Goal: Find specific page/section: Locate a particular part of the current website

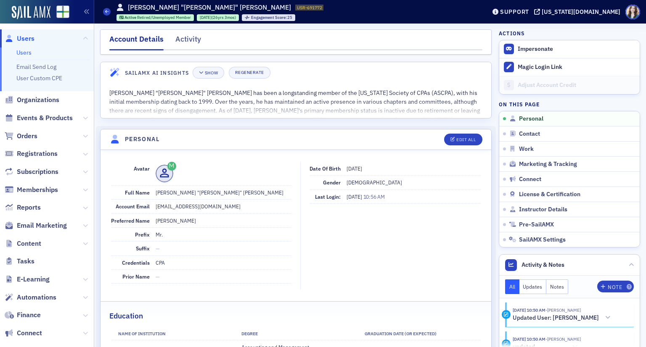
click at [26, 40] on span "Users" at bounding box center [26, 38] width 18 height 9
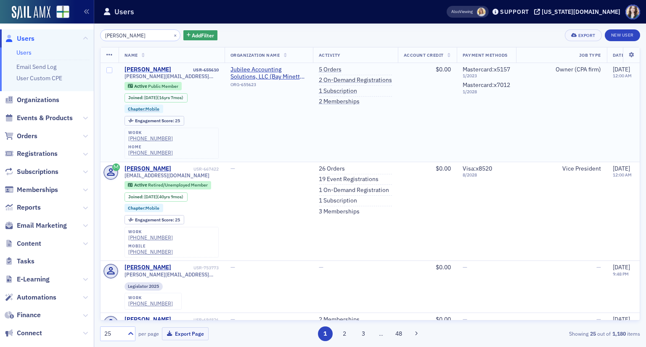
type input "[PERSON_NAME]"
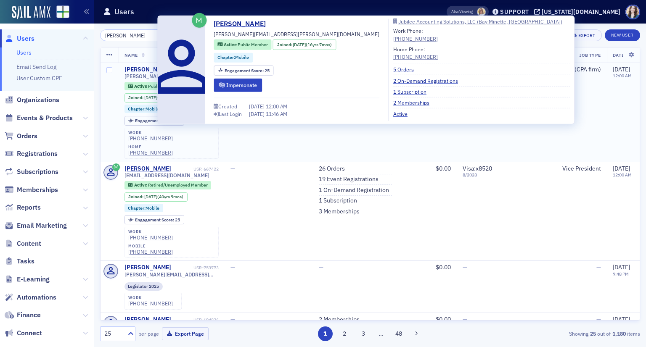
click at [145, 67] on div "[PERSON_NAME]" at bounding box center [147, 70] width 47 height 8
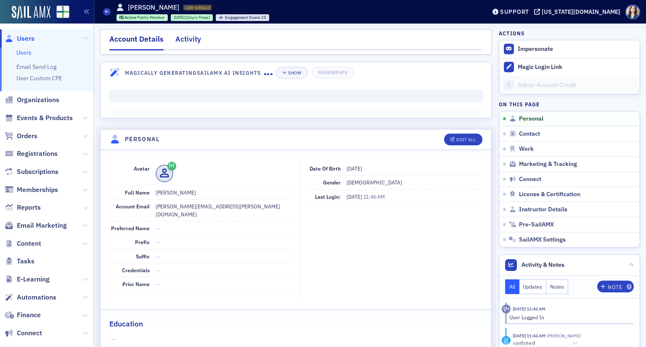
click at [191, 38] on div "Activity" at bounding box center [188, 42] width 26 height 16
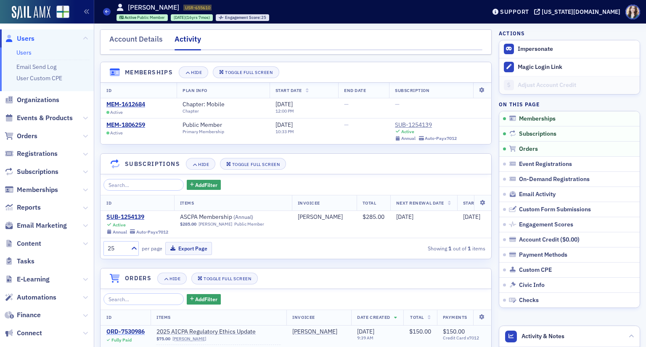
click at [136, 336] on div "ORD-7530986" at bounding box center [125, 332] width 38 height 8
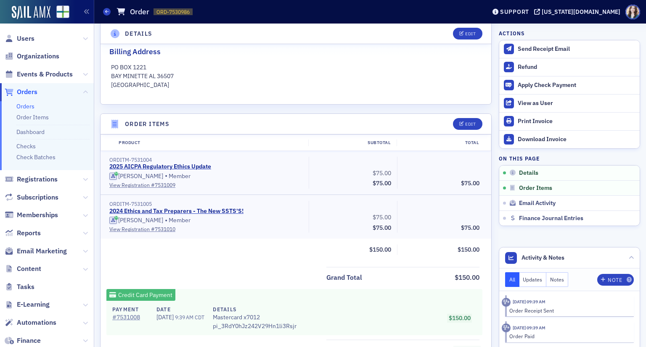
scroll to position [212, 0]
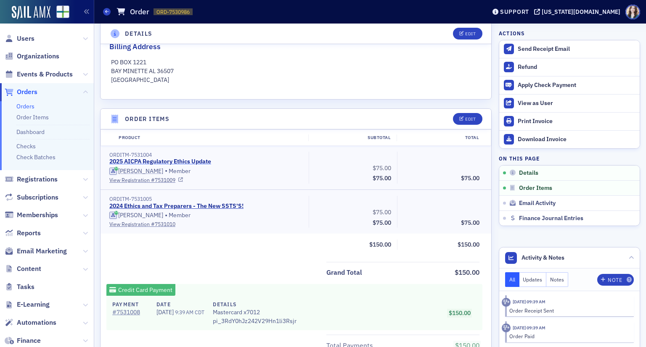
click at [181, 161] on link "2025 AICPA Regulatory Ethics Update" at bounding box center [160, 162] width 102 height 8
